Goal: Complete application form: Complete application form

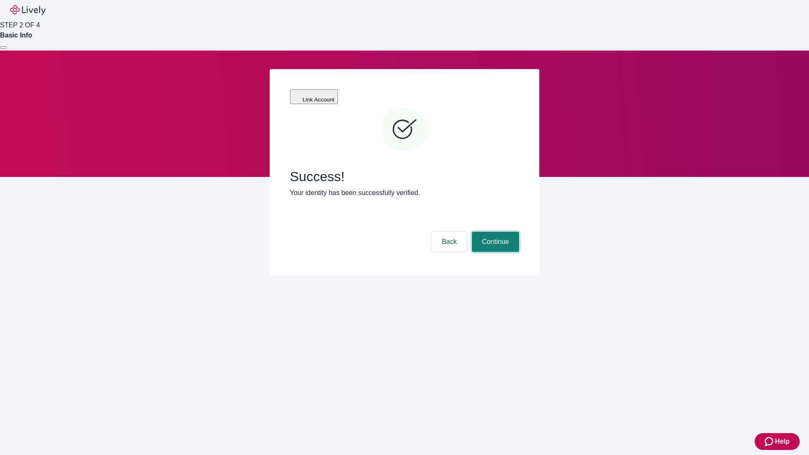
click at [494, 232] on button "Continue" at bounding box center [495, 242] width 47 height 20
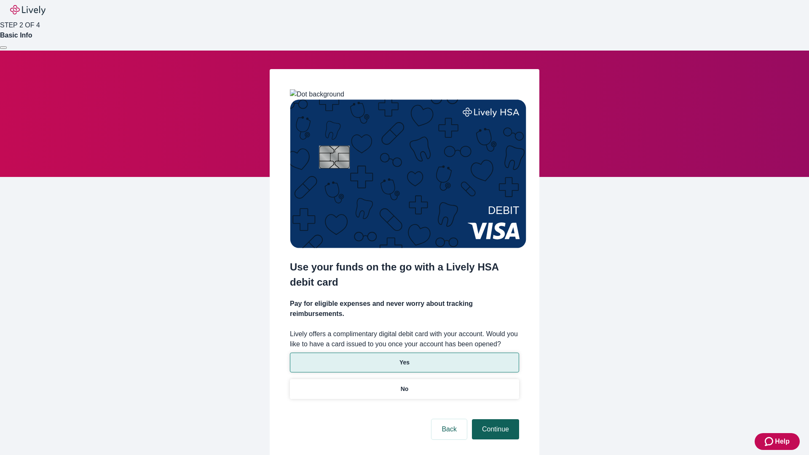
click at [404, 358] on p "Yes" at bounding box center [404, 362] width 10 height 9
click at [494, 419] on button "Continue" at bounding box center [495, 429] width 47 height 20
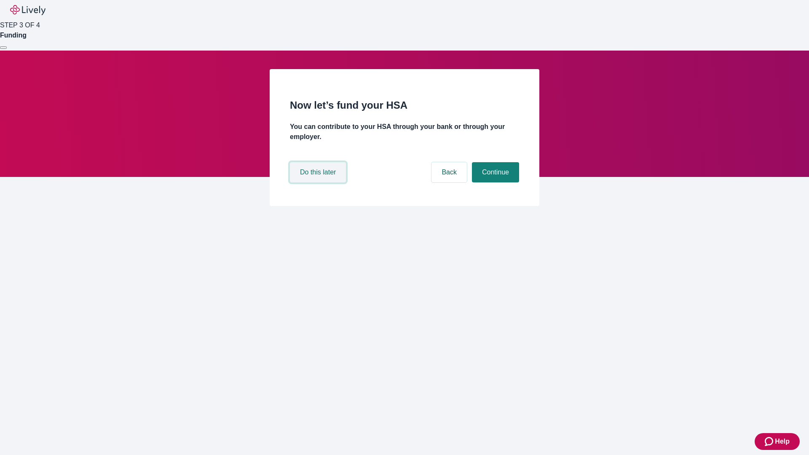
click at [319, 182] on button "Do this later" at bounding box center [318, 172] width 56 height 20
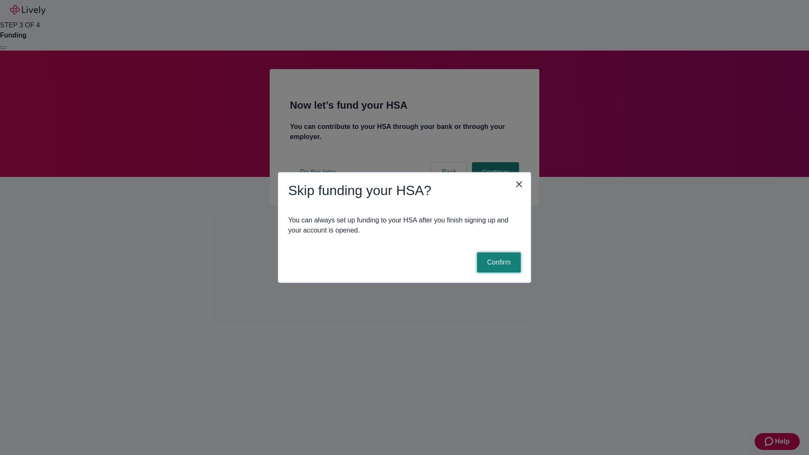
click at [498, 262] on button "Confirm" at bounding box center [499, 262] width 44 height 20
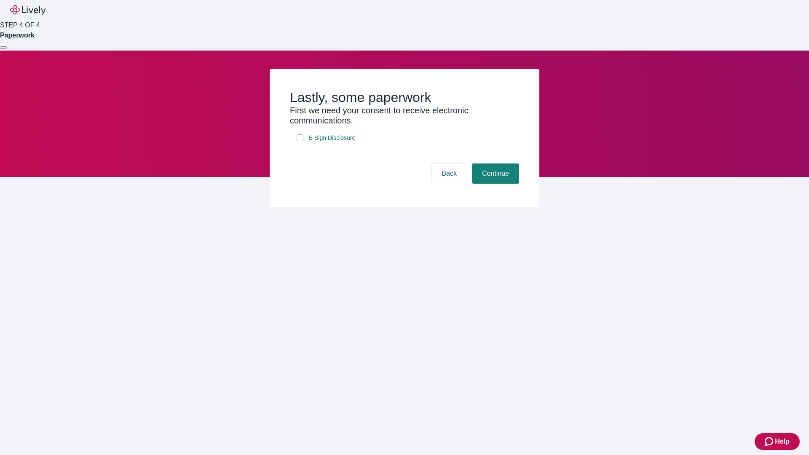
click at [300, 141] on input "E-Sign Disclosure" at bounding box center [300, 137] width 7 height 7
checkbox input "true"
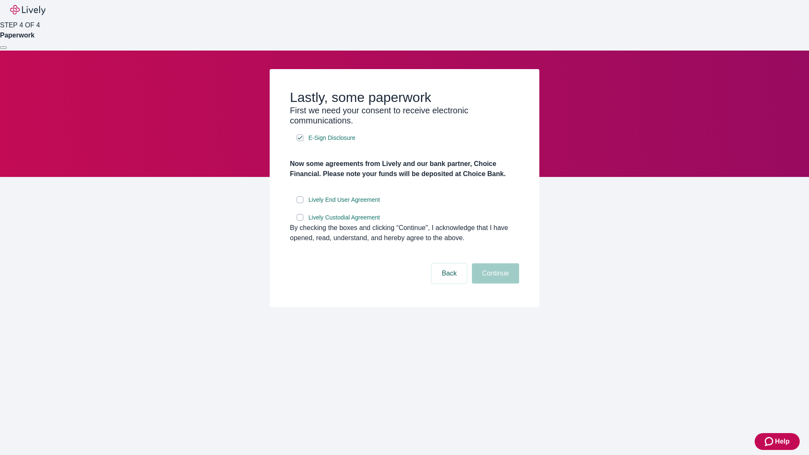
click at [300, 203] on input "Lively End User Agreement" at bounding box center [300, 199] width 7 height 7
checkbox input "true"
click at [300, 221] on input "Lively Custodial Agreement" at bounding box center [300, 217] width 7 height 7
checkbox input "true"
click at [494, 284] on button "Continue" at bounding box center [495, 273] width 47 height 20
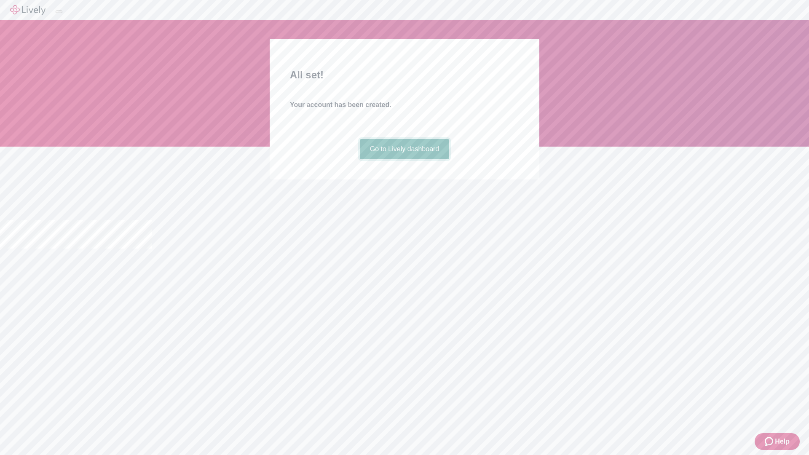
click at [404, 159] on link "Go to Lively dashboard" at bounding box center [405, 149] width 90 height 20
